Goal: Information Seeking & Learning: Learn about a topic

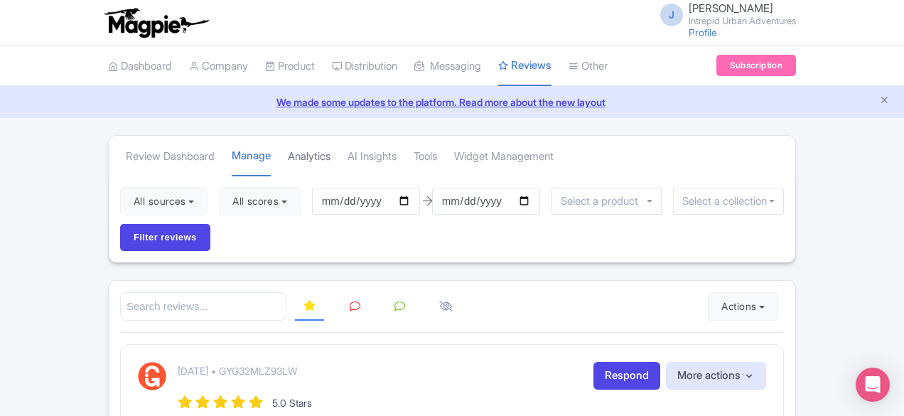
click at [288, 151] on link "Analytics" at bounding box center [309, 156] width 43 height 39
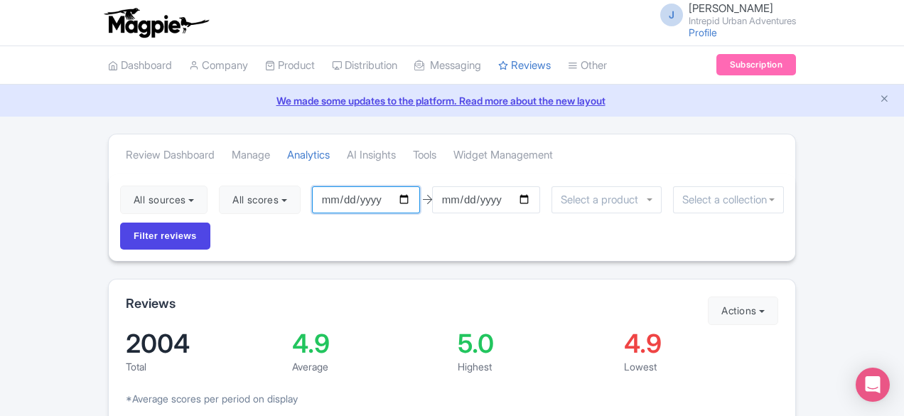
click at [316, 199] on input "[DATE]" at bounding box center [366, 199] width 108 height 27
click at [328, 195] on input "[DATE]" at bounding box center [366, 199] width 108 height 27
type input "[DATE]"
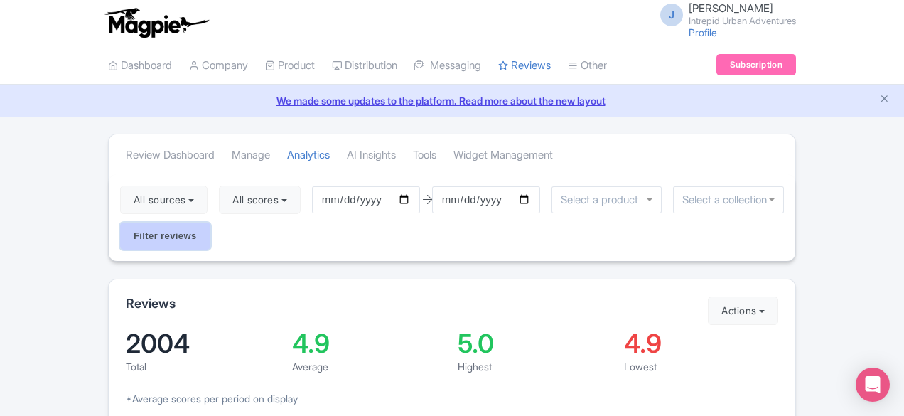
click at [210, 222] on input "Filter reviews" at bounding box center [165, 235] width 90 height 27
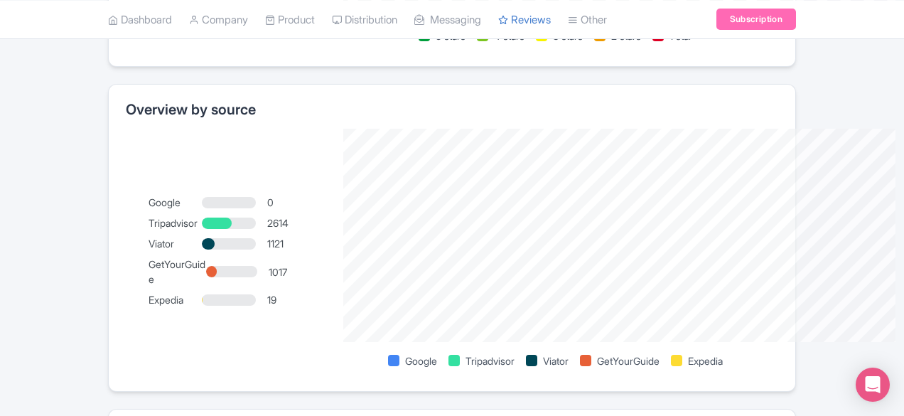
scroll to position [872, 0]
